Goal: Communication & Community: Participate in discussion

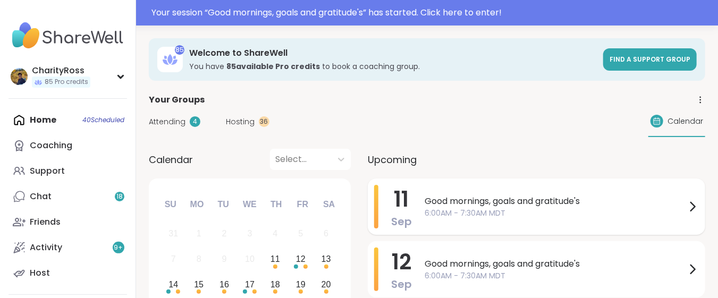
click at [419, 204] on div "[DATE] Good mornings, goals and gratitude's 6:00AM - 7:30AM MDT" at bounding box center [536, 206] width 337 height 56
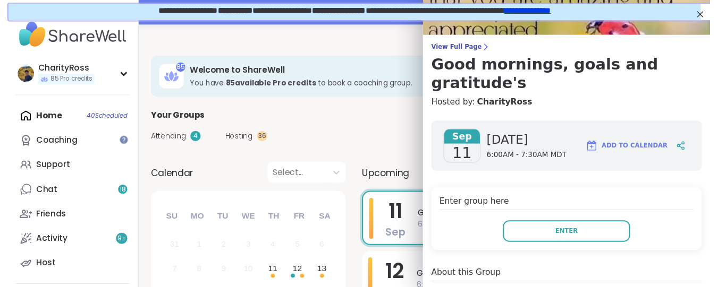
scroll to position [71, 0]
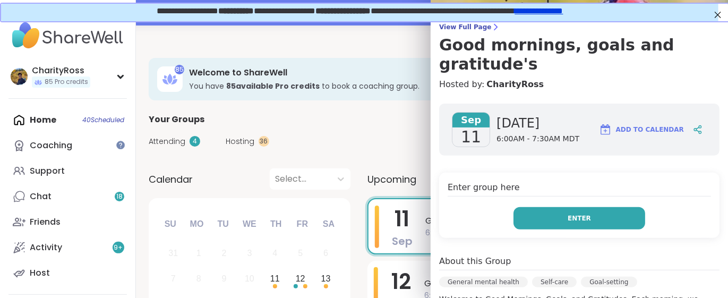
click at [568, 222] on span "Enter" at bounding box center [579, 219] width 23 height 10
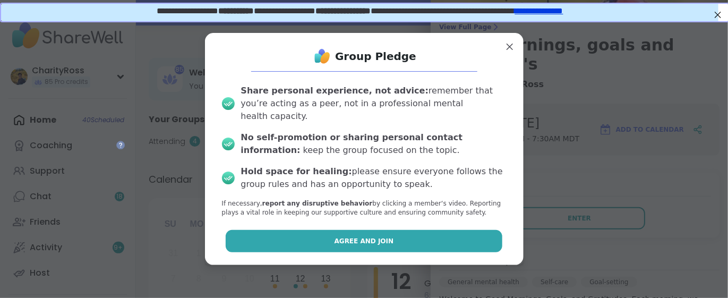
click at [460, 230] on button "Agree and Join" at bounding box center [364, 241] width 277 height 22
